Goal: Task Accomplishment & Management: Manage account settings

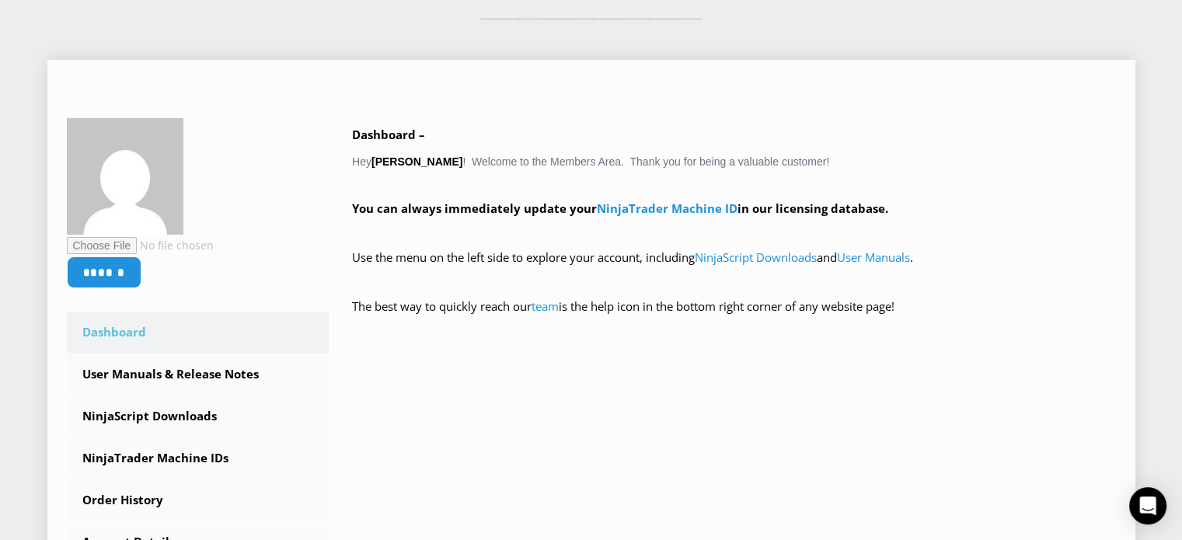
scroll to position [233, 0]
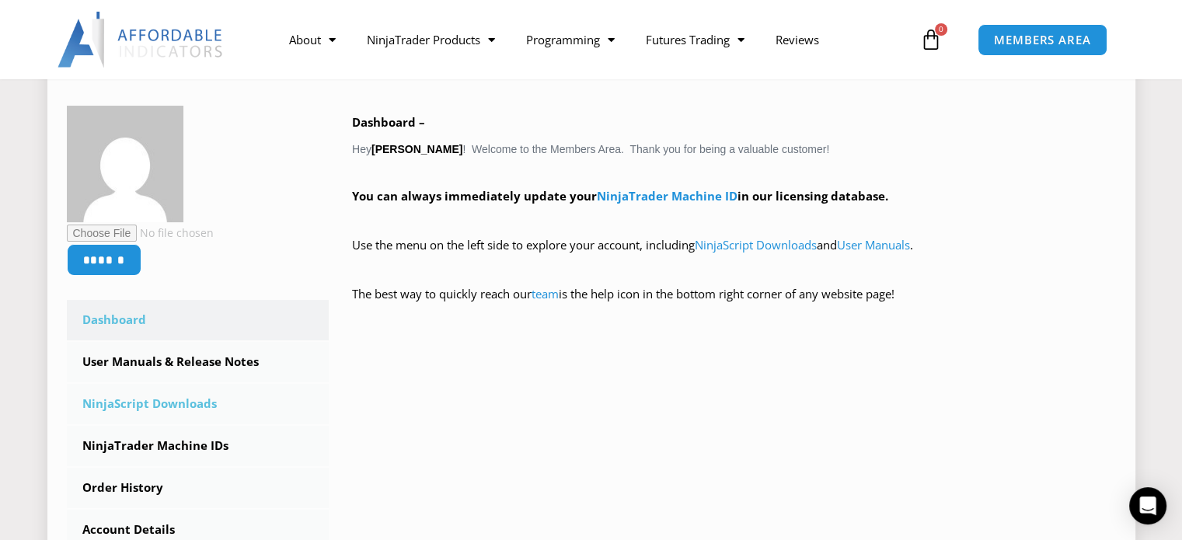
click at [180, 405] on link "NinjaScript Downloads" at bounding box center [198, 404] width 263 height 40
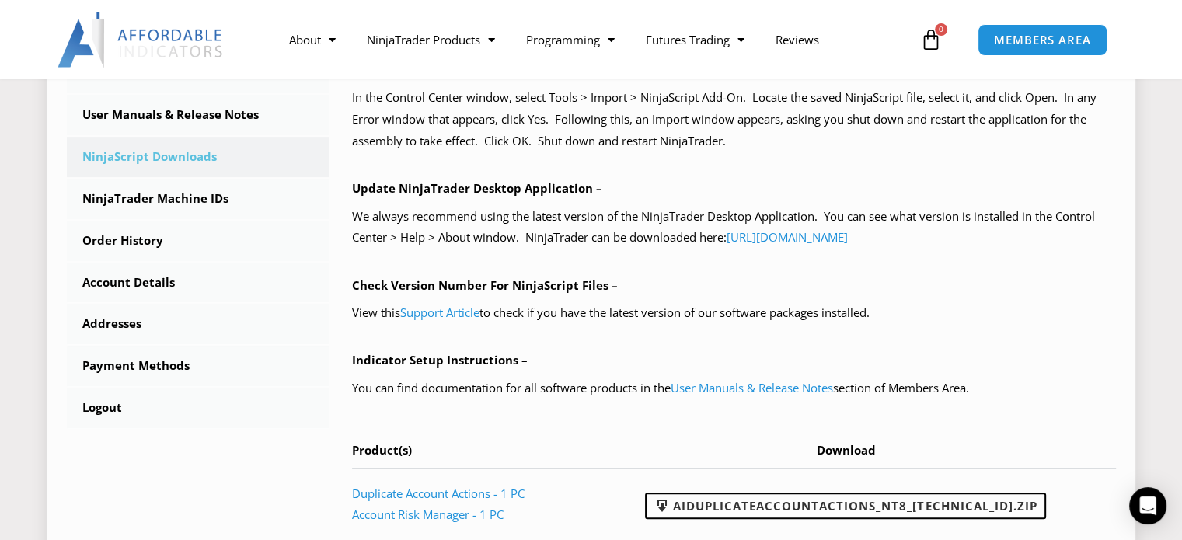
scroll to position [466, 0]
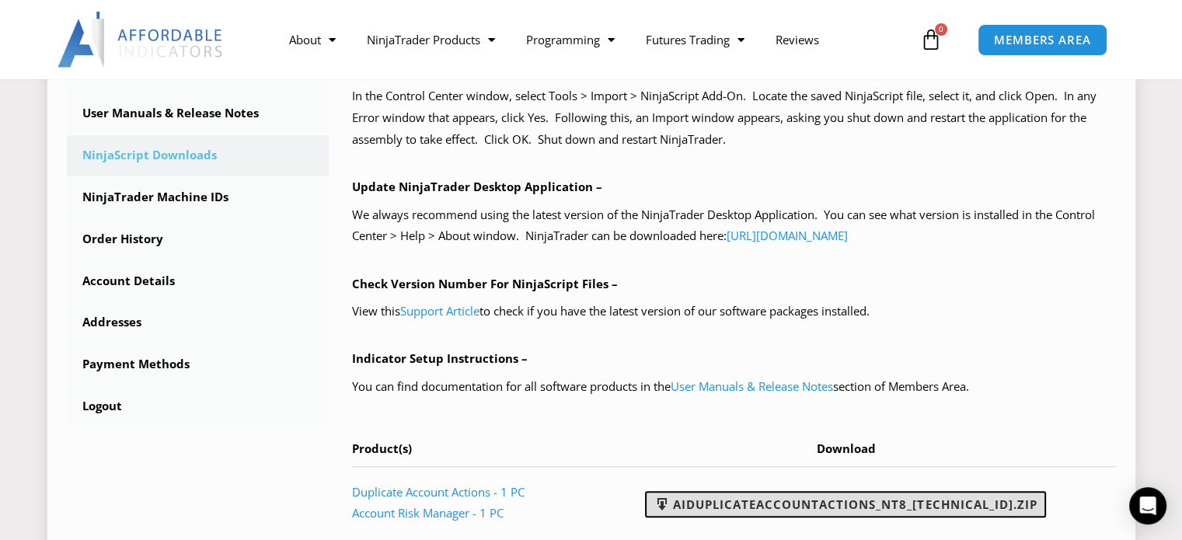
click at [779, 503] on link "AIDuplicateAccountActions_NT8_[TECHNICAL_ID].zip" at bounding box center [845, 504] width 401 height 26
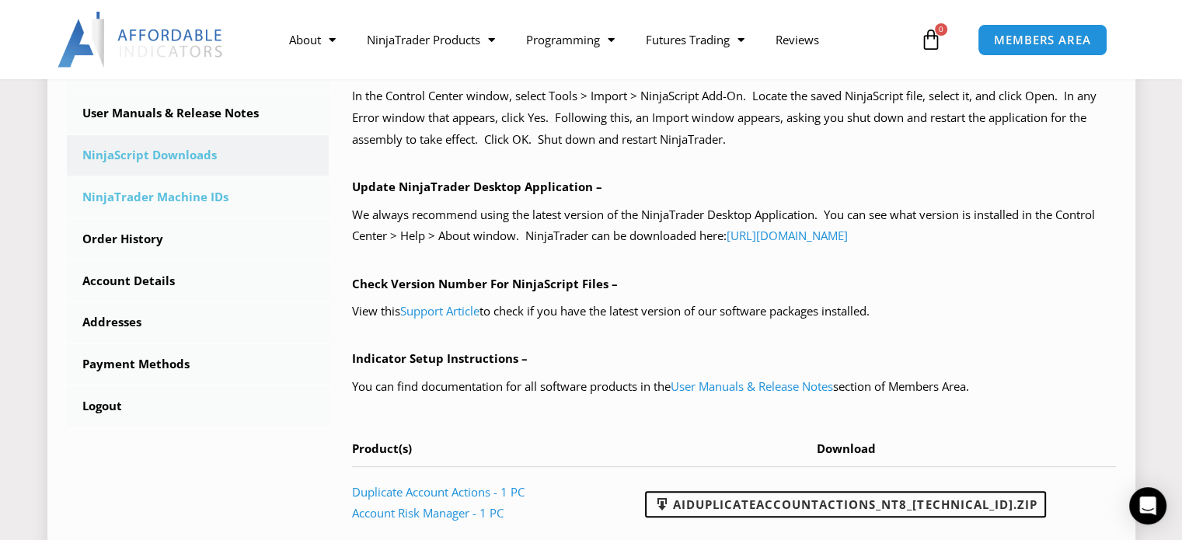
click at [180, 198] on link "NinjaTrader Machine IDs" at bounding box center [198, 197] width 263 height 40
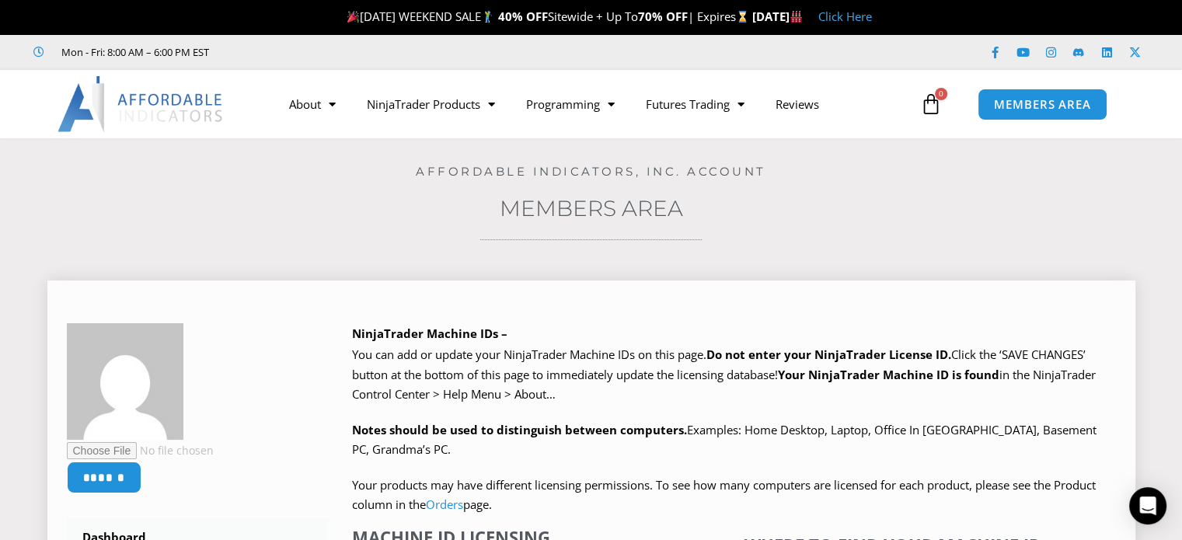
scroll to position [311, 0]
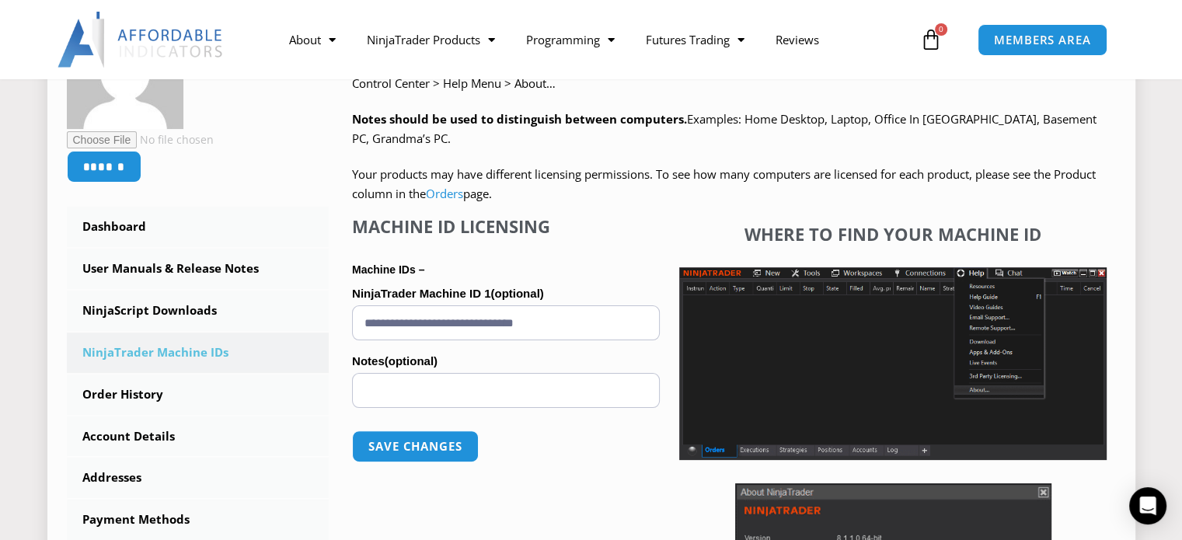
click at [602, 323] on input "**********" at bounding box center [506, 323] width 308 height 35
click at [429, 444] on button "Save changes" at bounding box center [415, 446] width 133 height 33
